Goal: Task Accomplishment & Management: Use online tool/utility

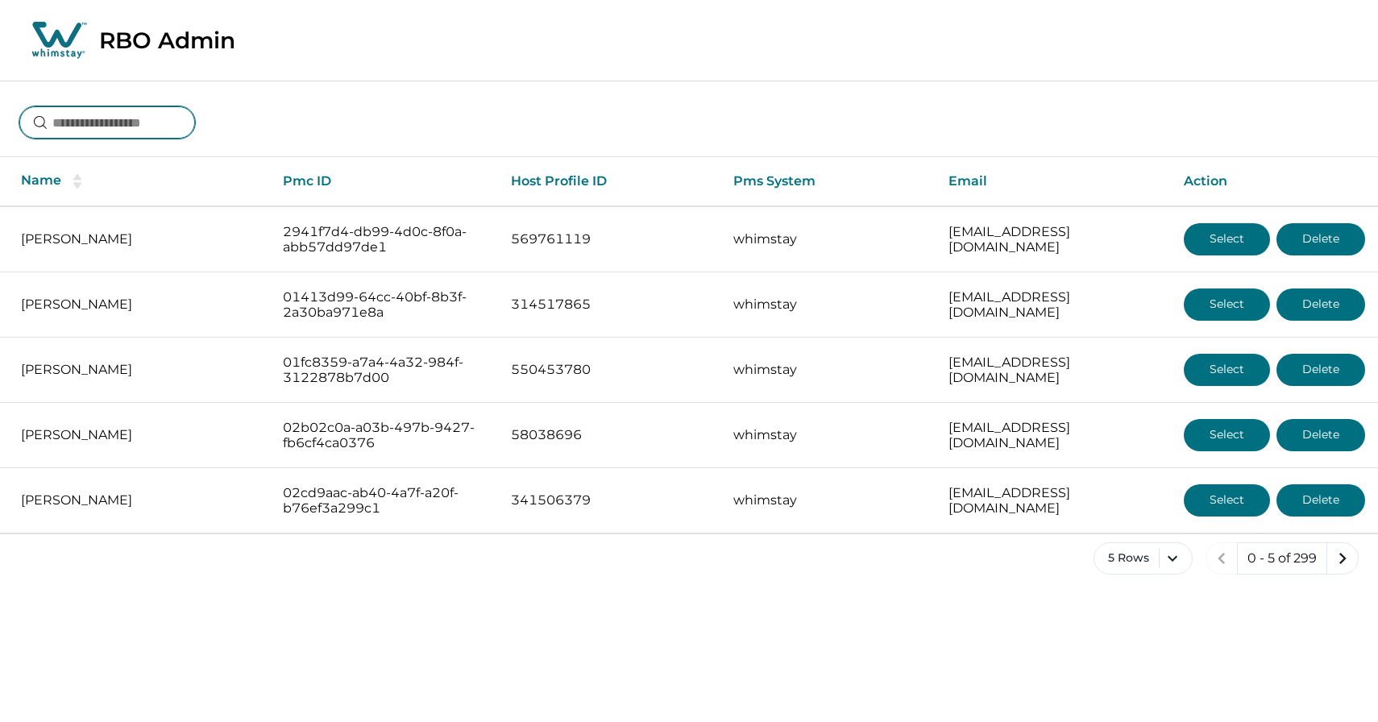
click at [96, 121] on input at bounding box center [107, 122] width 176 height 32
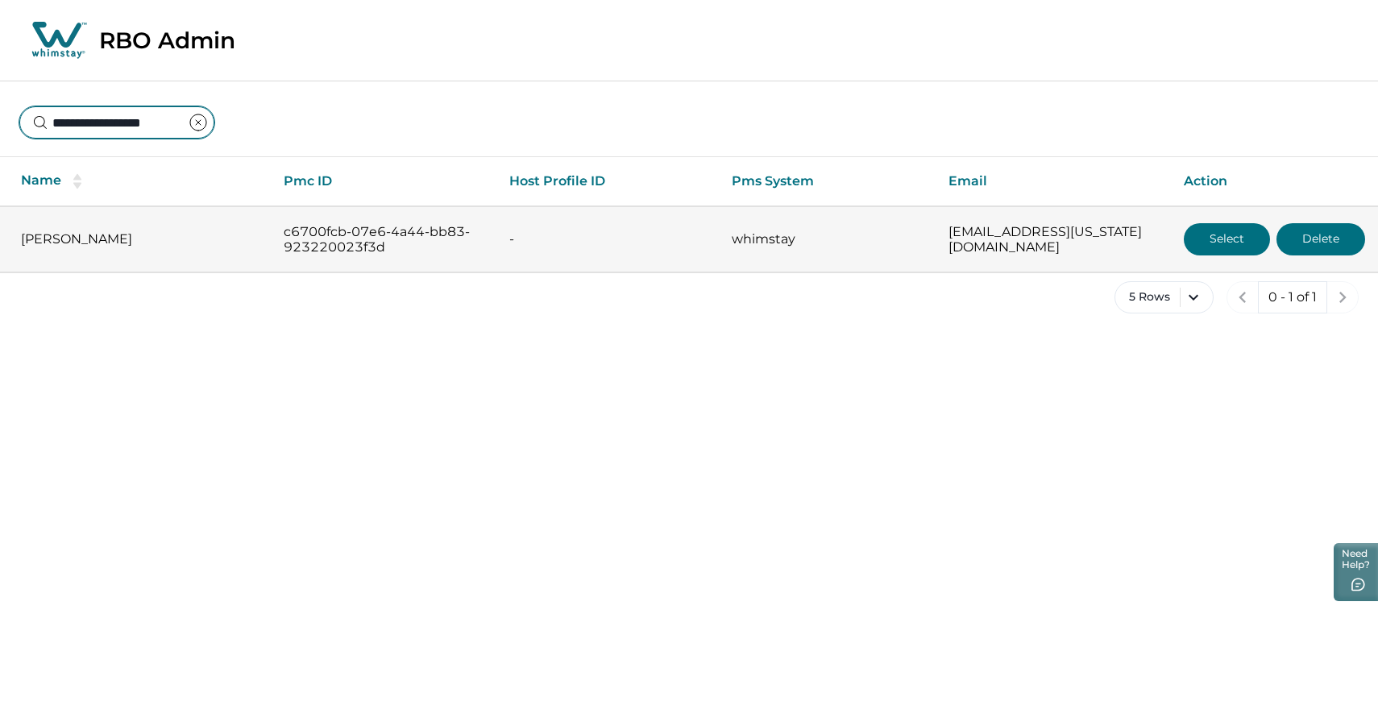
type input "**********"
click at [1223, 226] on button "Select" at bounding box center [1226, 239] width 86 height 32
